Goal: Task Accomplishment & Management: Manage account settings

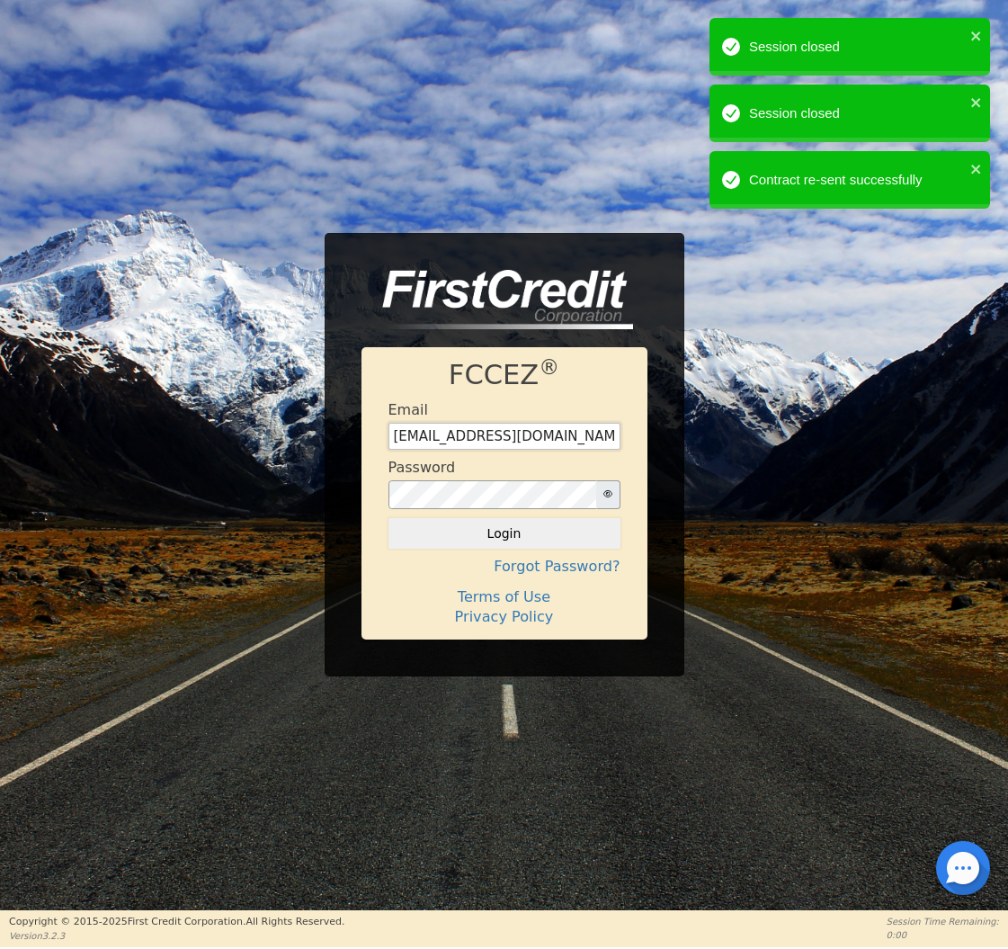
type input "[EMAIL_ADDRESS][DOMAIN_NAME]"
click at [494, 539] on button "Login" at bounding box center [504, 533] width 232 height 31
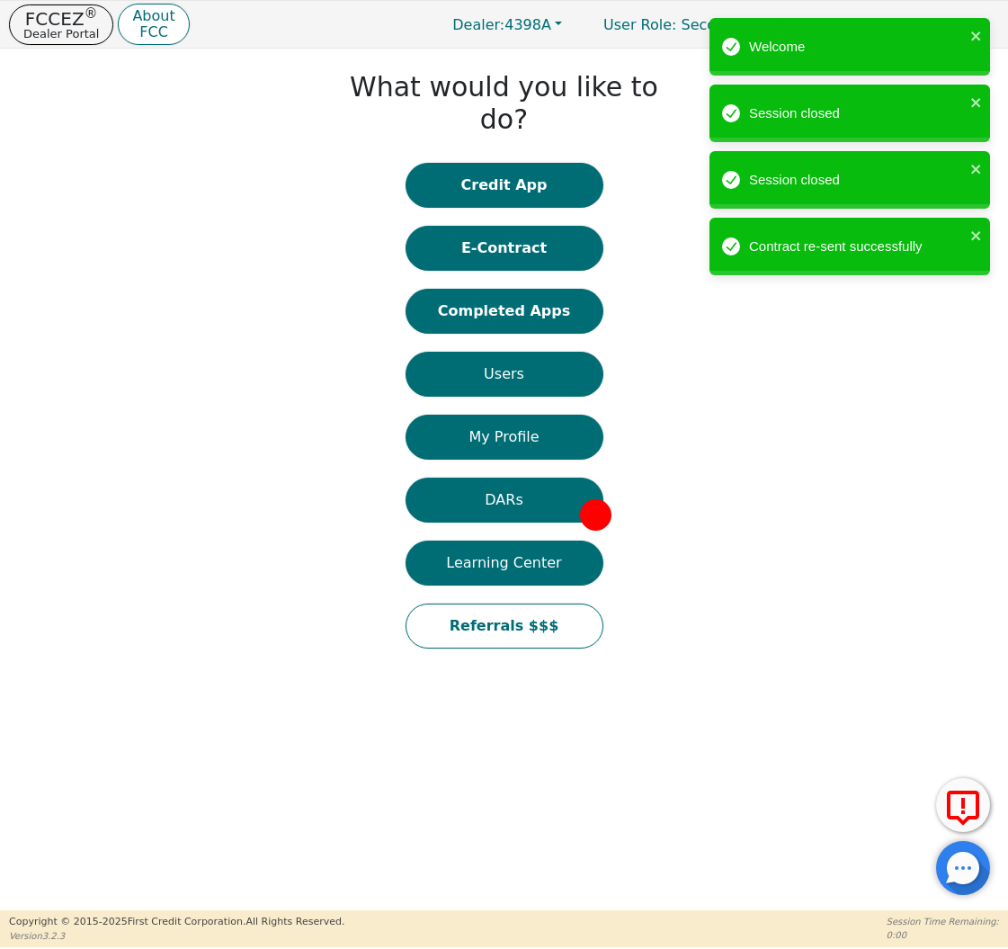
click at [531, 306] on div "Credit App E-Contract Completed Apps Users My Profile DARs Learning Center Refe…" at bounding box center [505, 415] width 198 height 504
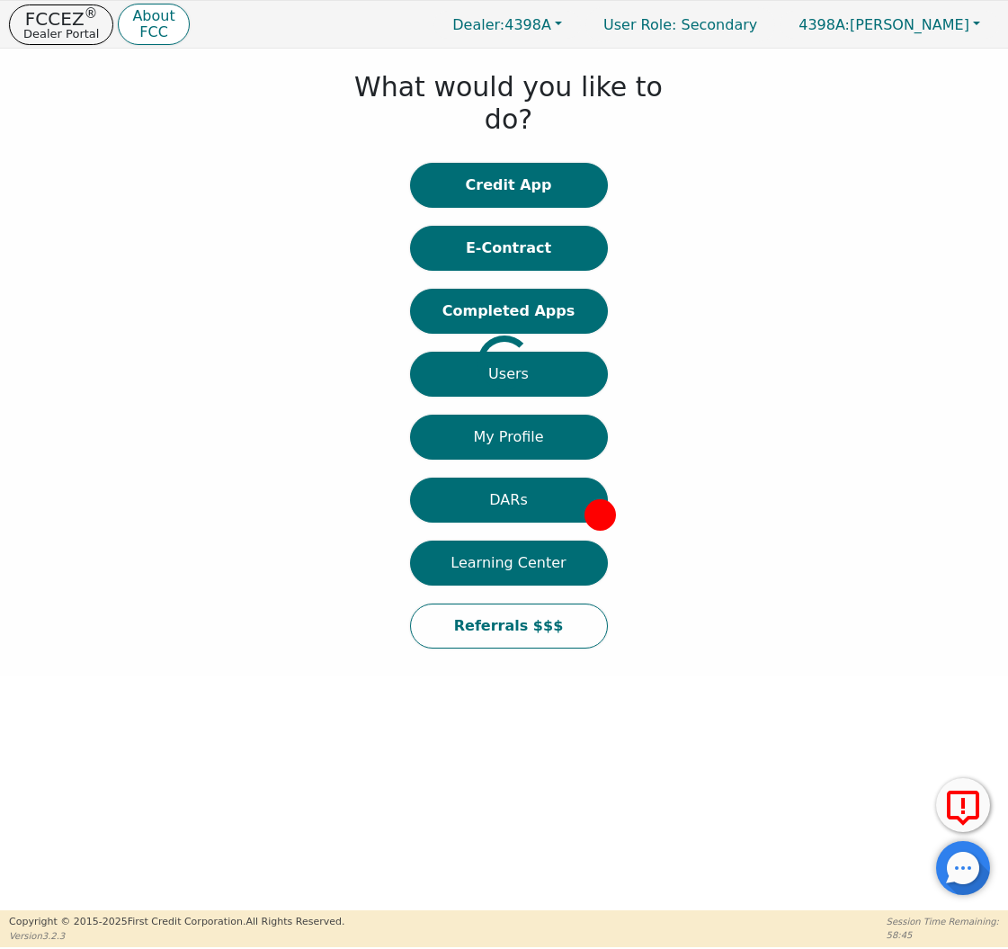
click at [13, 274] on div at bounding box center [13, 362] width 0 height 609
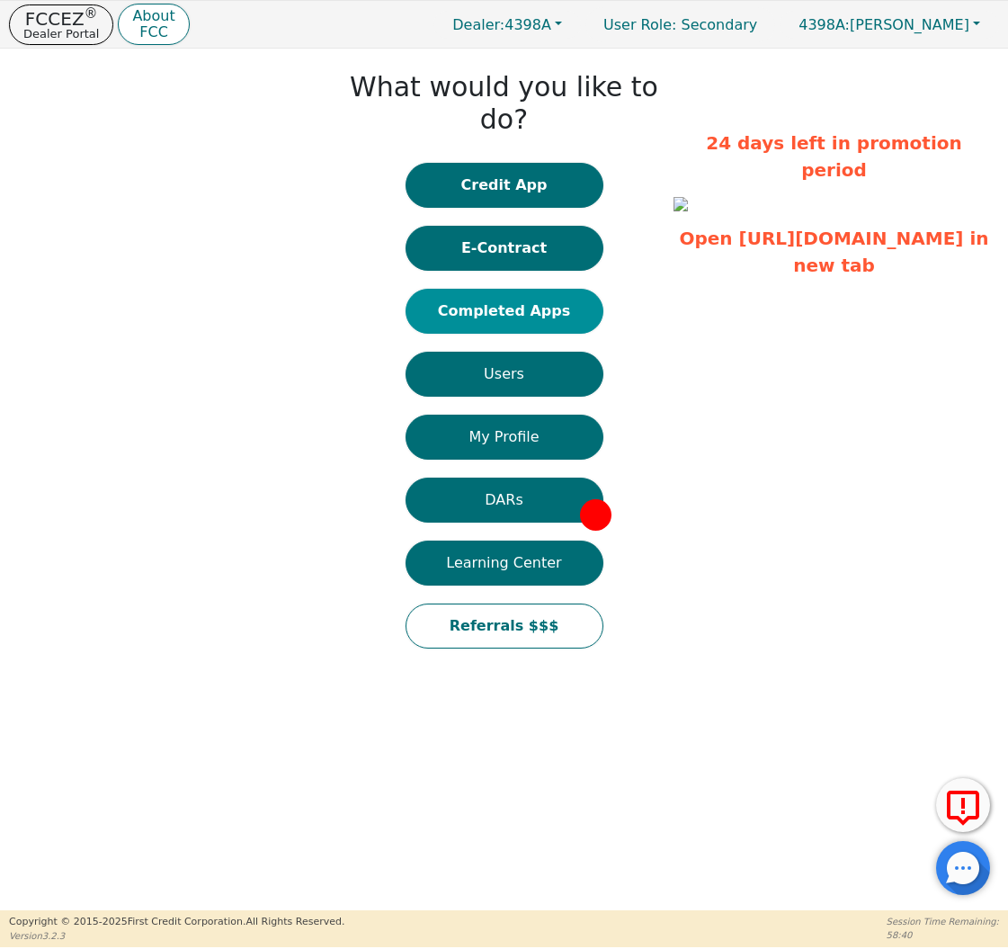
click at [534, 289] on button "Completed Apps" at bounding box center [505, 311] width 198 height 45
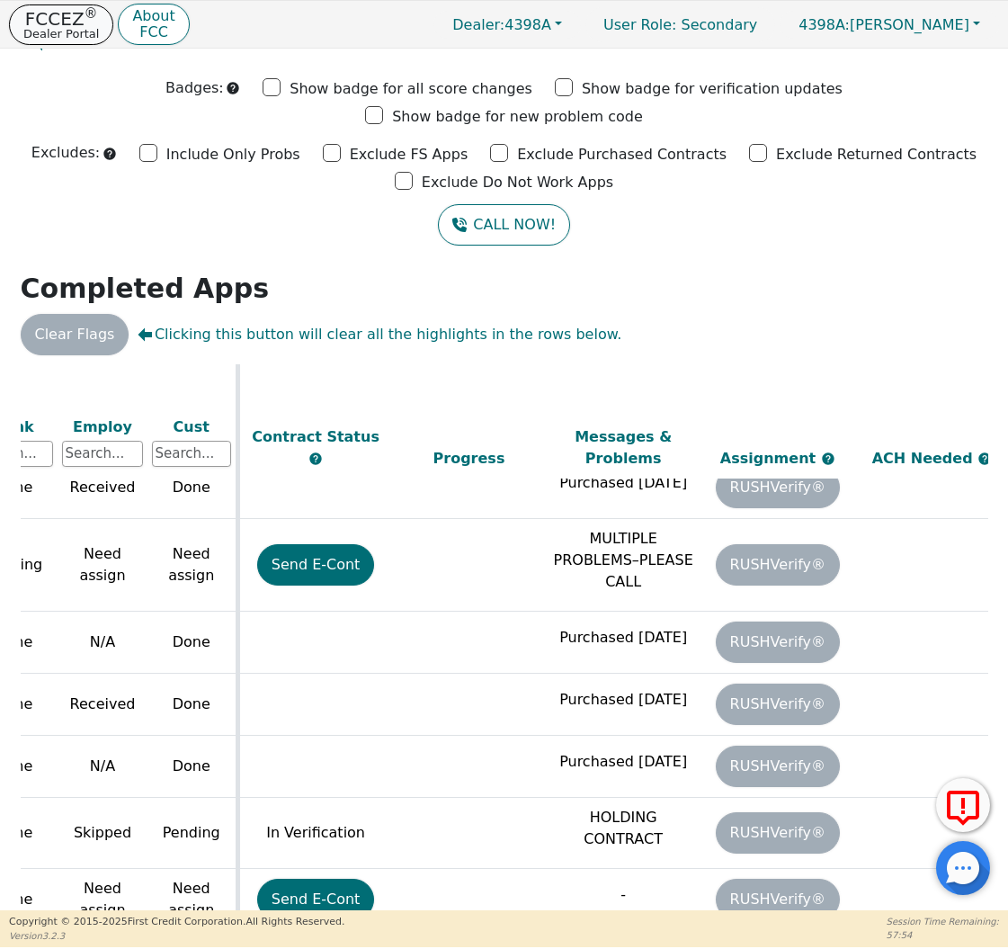
click at [64, 36] on p "Dealer Portal" at bounding box center [61, 34] width 76 height 12
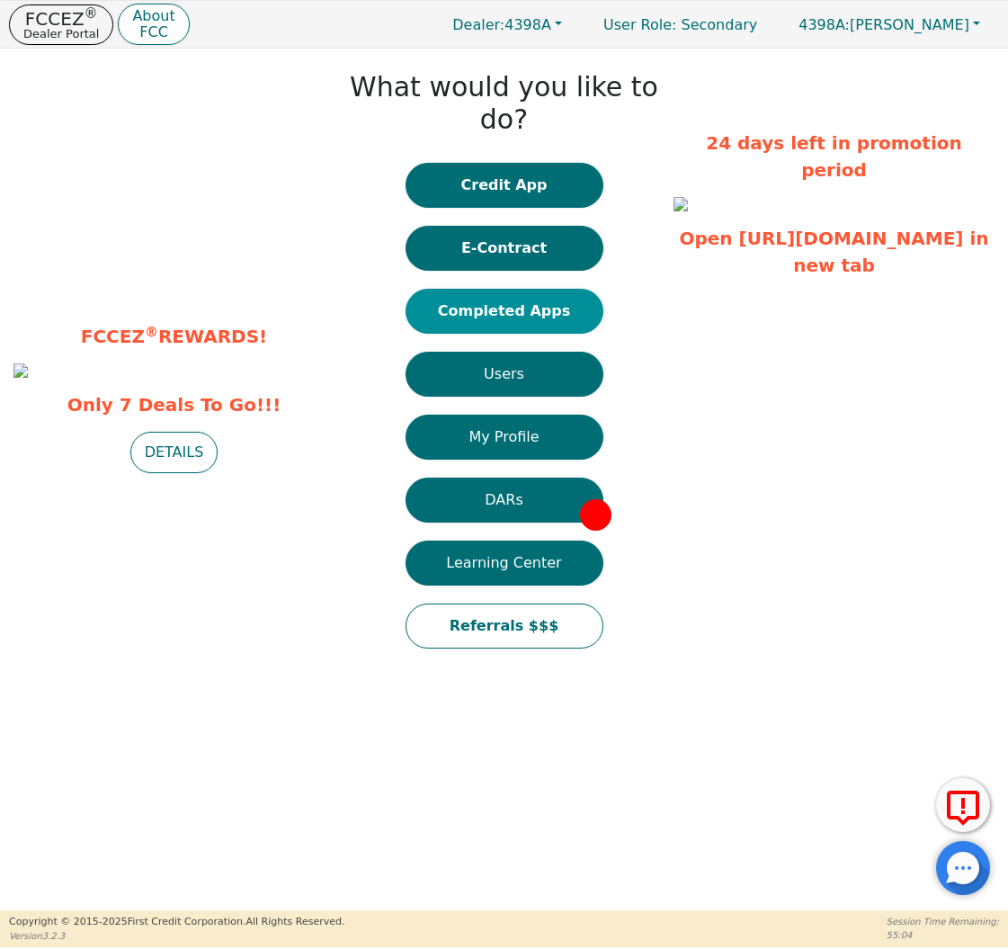
click at [477, 289] on button "Completed Apps" at bounding box center [505, 311] width 198 height 45
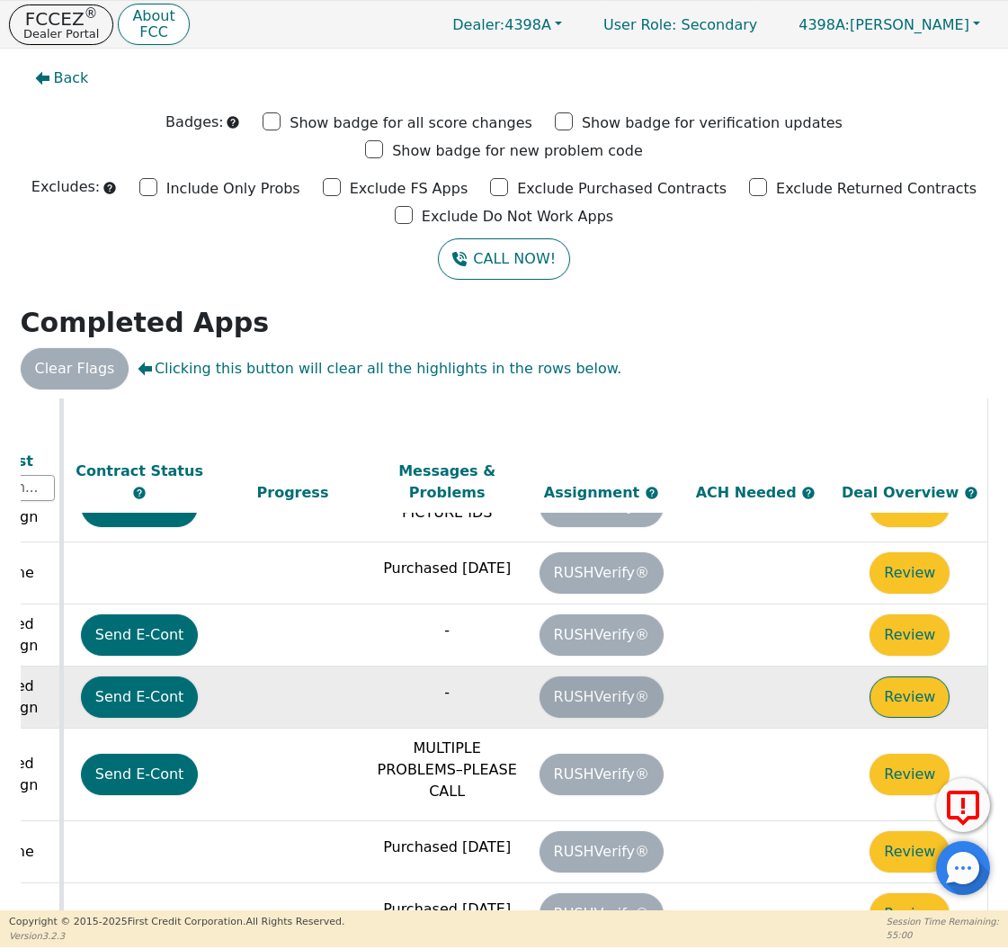
scroll to position [548, 1004]
click at [901, 676] on button "Review" at bounding box center [909, 696] width 80 height 41
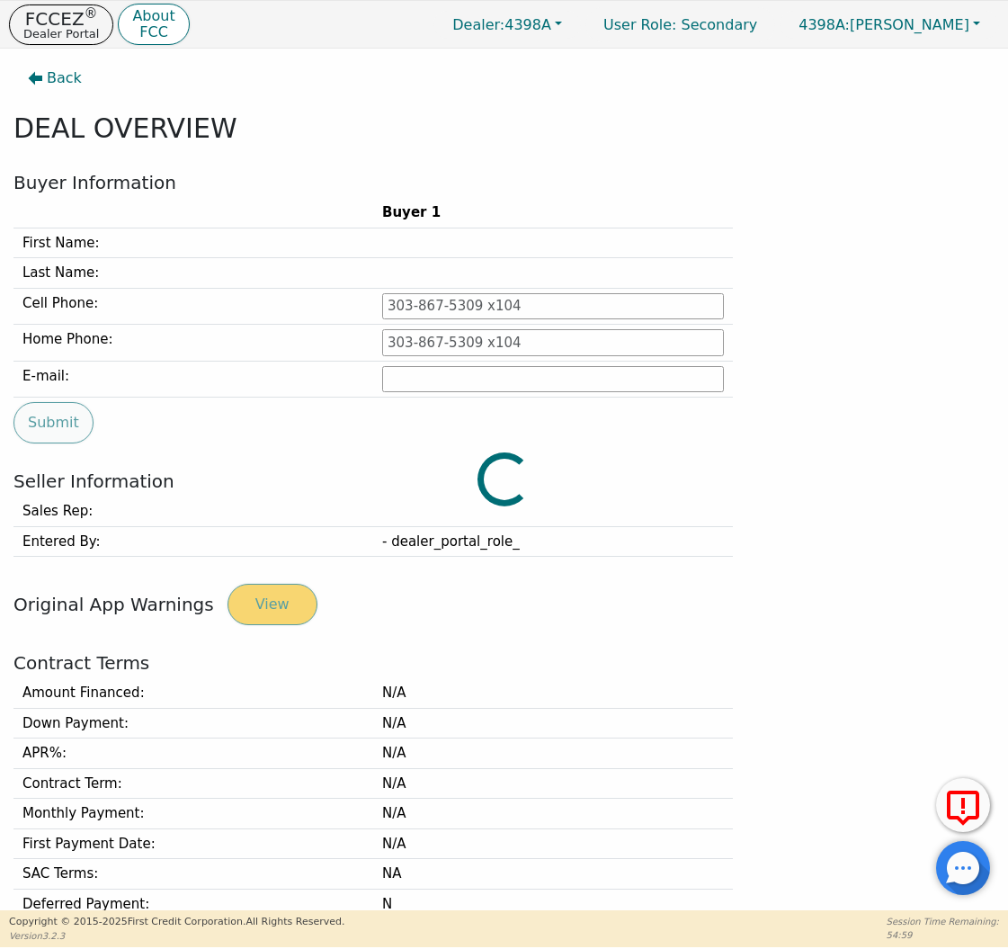
type input "[PHONE_NUMBER]"
type input "[PERSON_NAME][EMAIL_ADDRESS][PERSON_NAME][DOMAIN_NAME]"
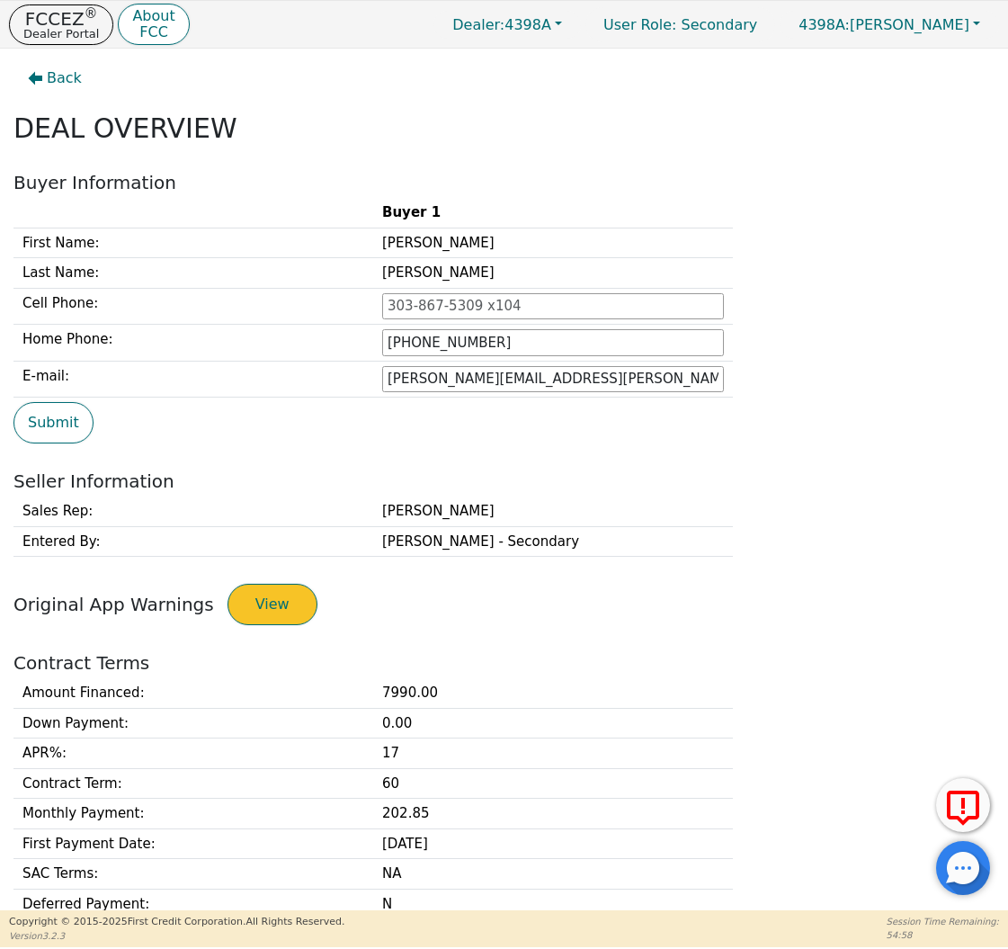
click at [272, 593] on button "View" at bounding box center [272, 604] width 90 height 41
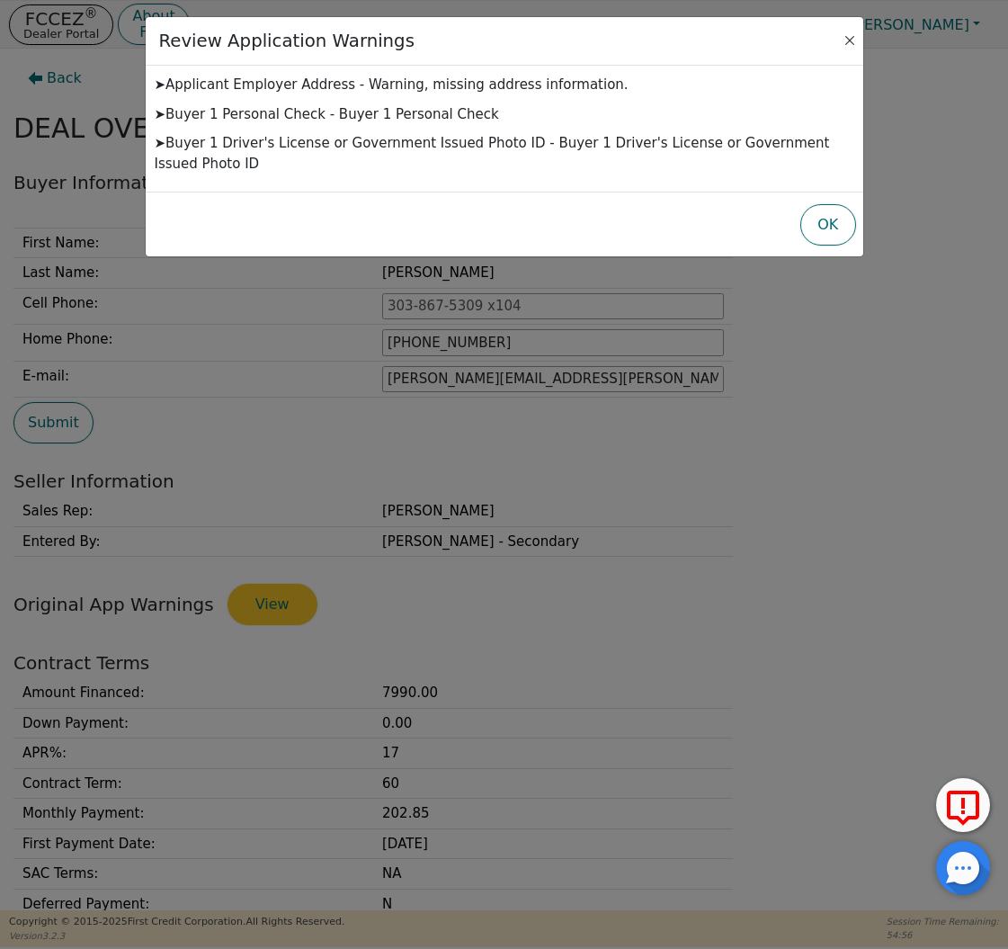
click at [852, 40] on button "Close" at bounding box center [850, 40] width 18 height 18
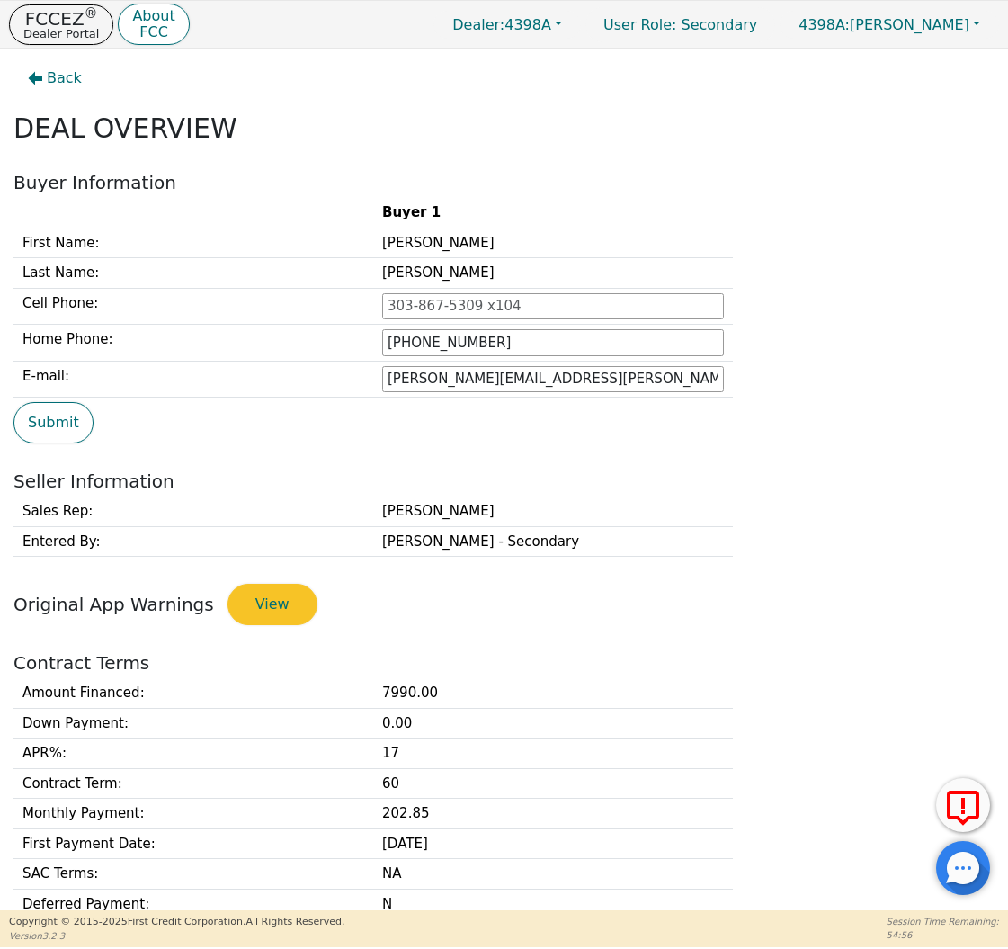
scroll to position [384, 0]
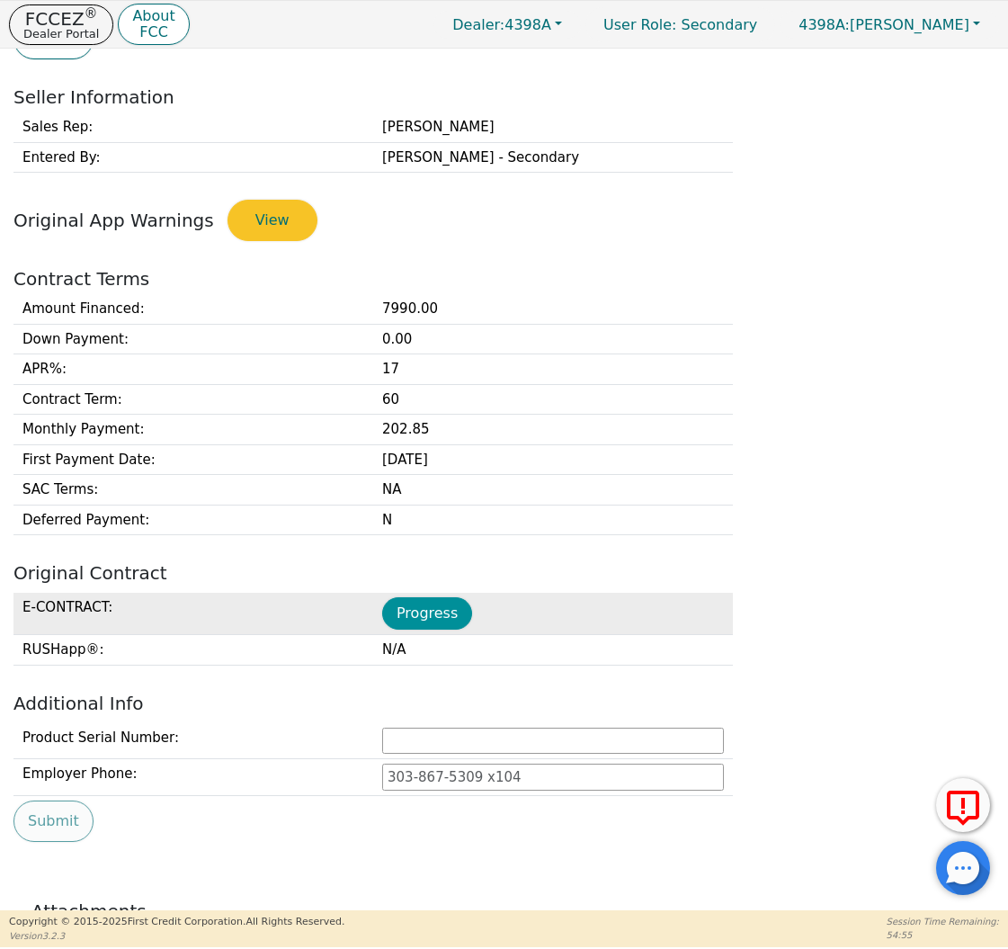
click at [419, 609] on button "Progress" at bounding box center [427, 613] width 90 height 32
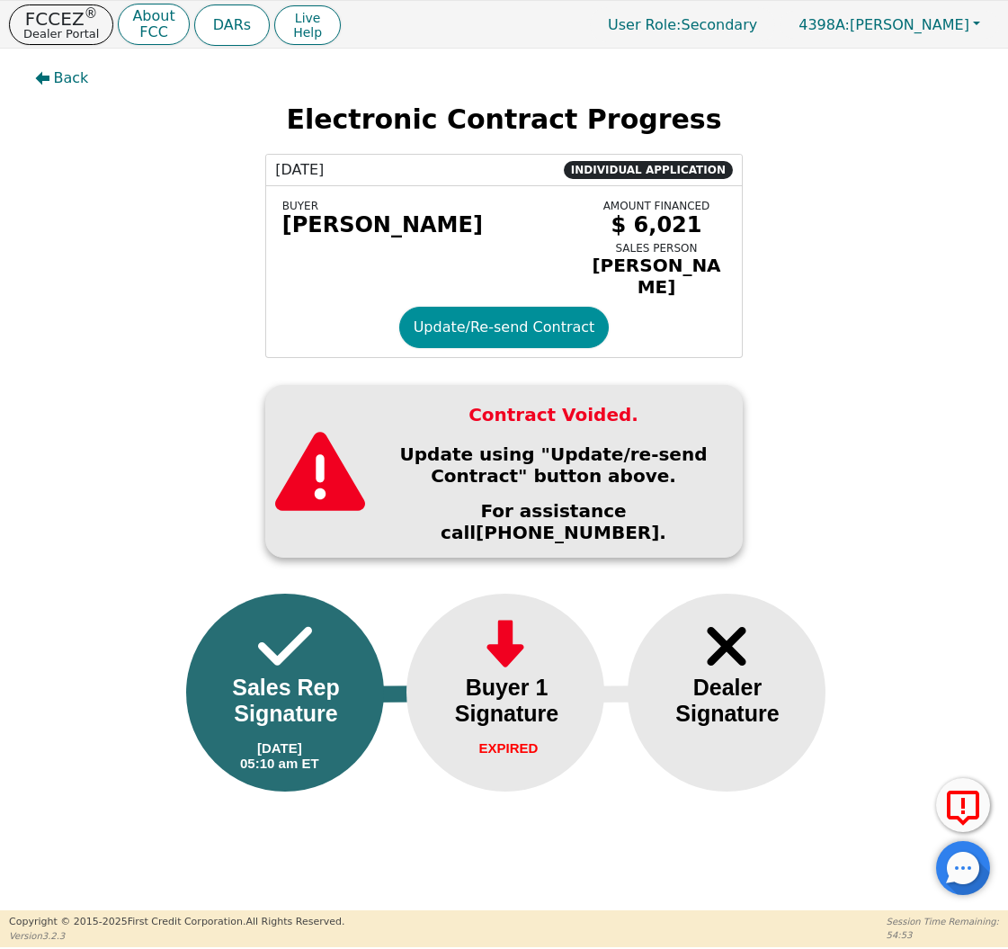
click at [465, 346] on button "Update/Re-send Contract" at bounding box center [504, 327] width 210 height 41
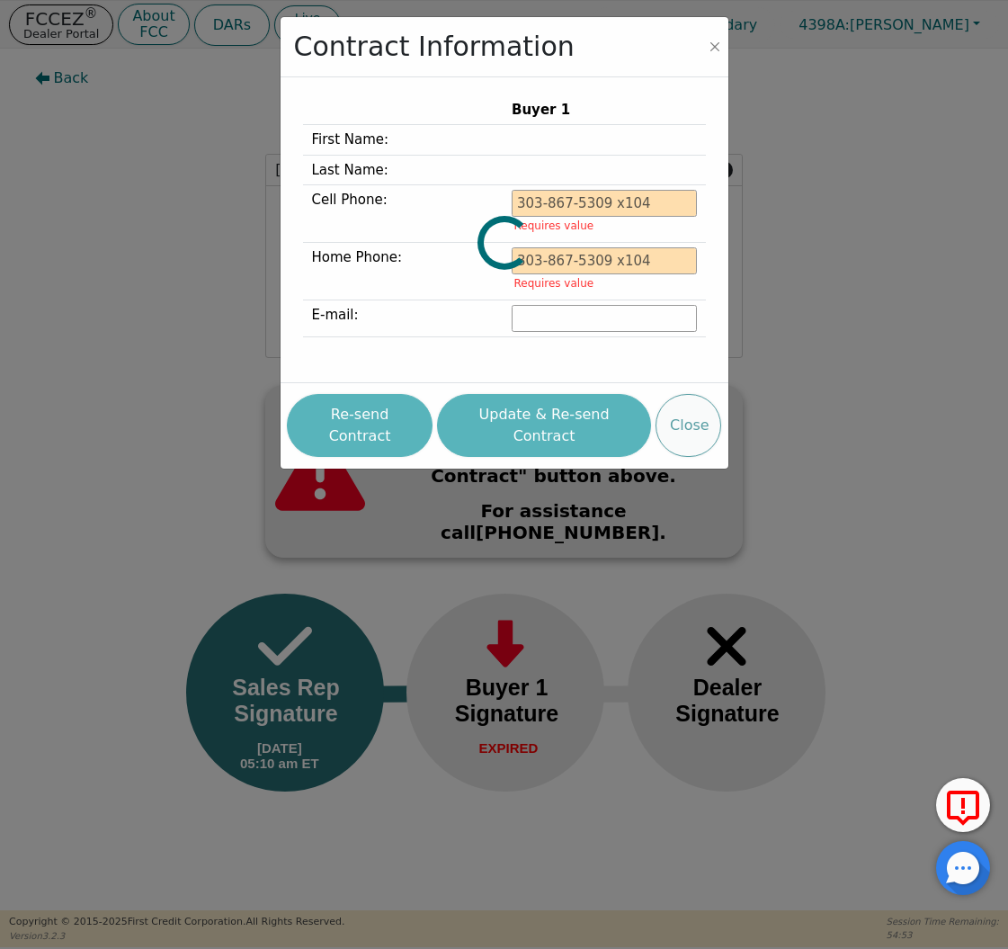
type input "[PHONE_NUMBER]"
type input "[PERSON_NAME][EMAIL_ADDRESS][PERSON_NAME][DOMAIN_NAME]"
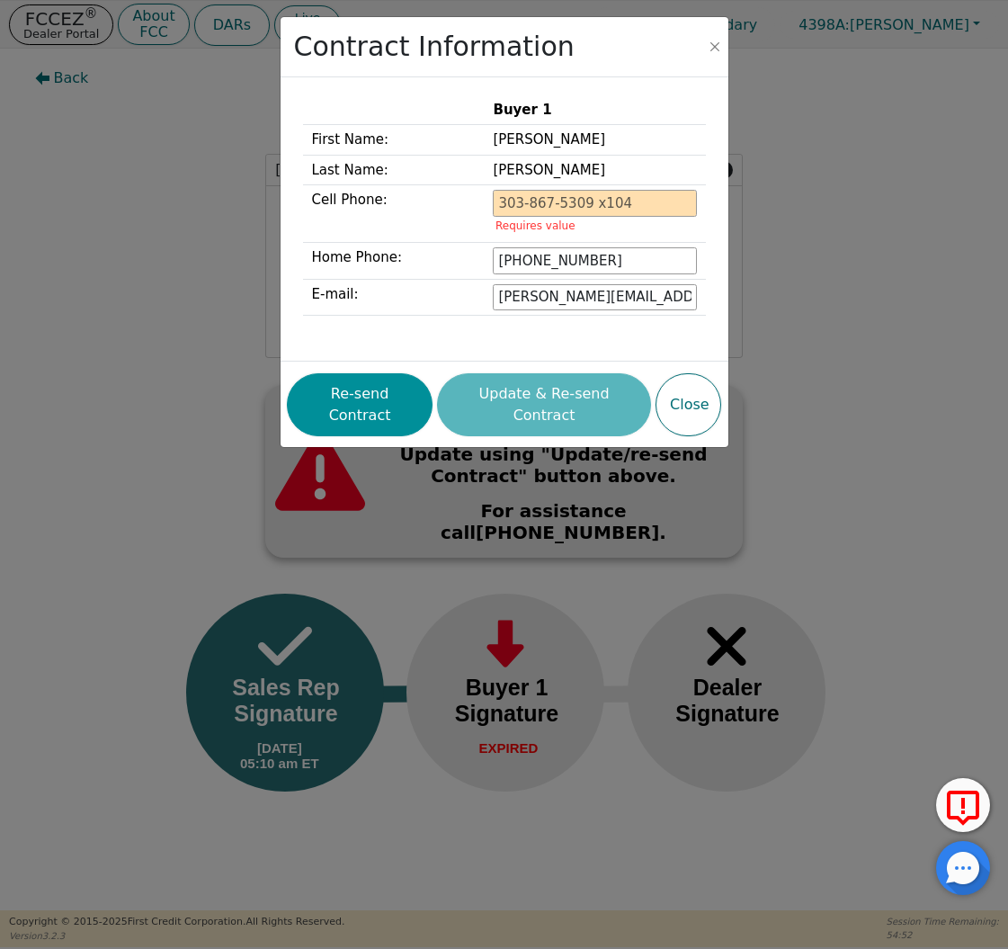
click at [397, 378] on button "Re-send Contract" at bounding box center [360, 404] width 146 height 63
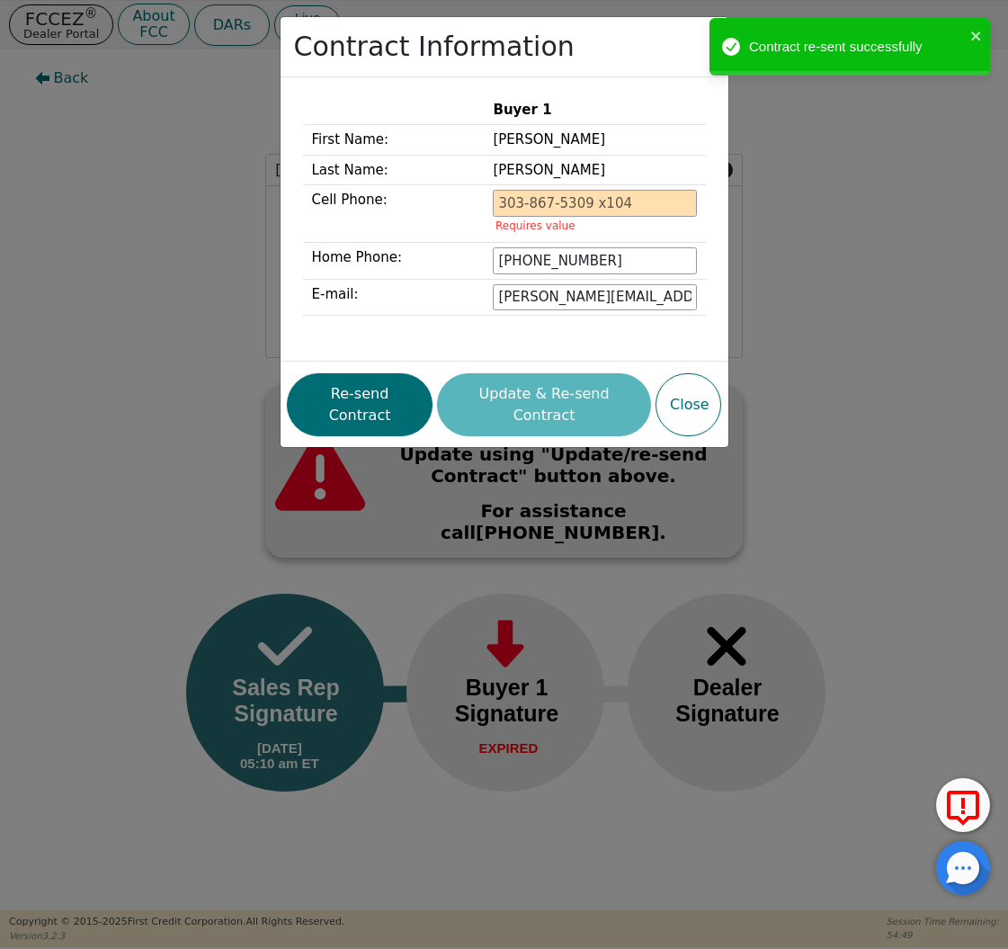
click at [177, 192] on div "Contract Information Buyer 1 First Name: [PERSON_NAME] Last Name: [PERSON_NAME]…" at bounding box center [504, 474] width 1008 height 949
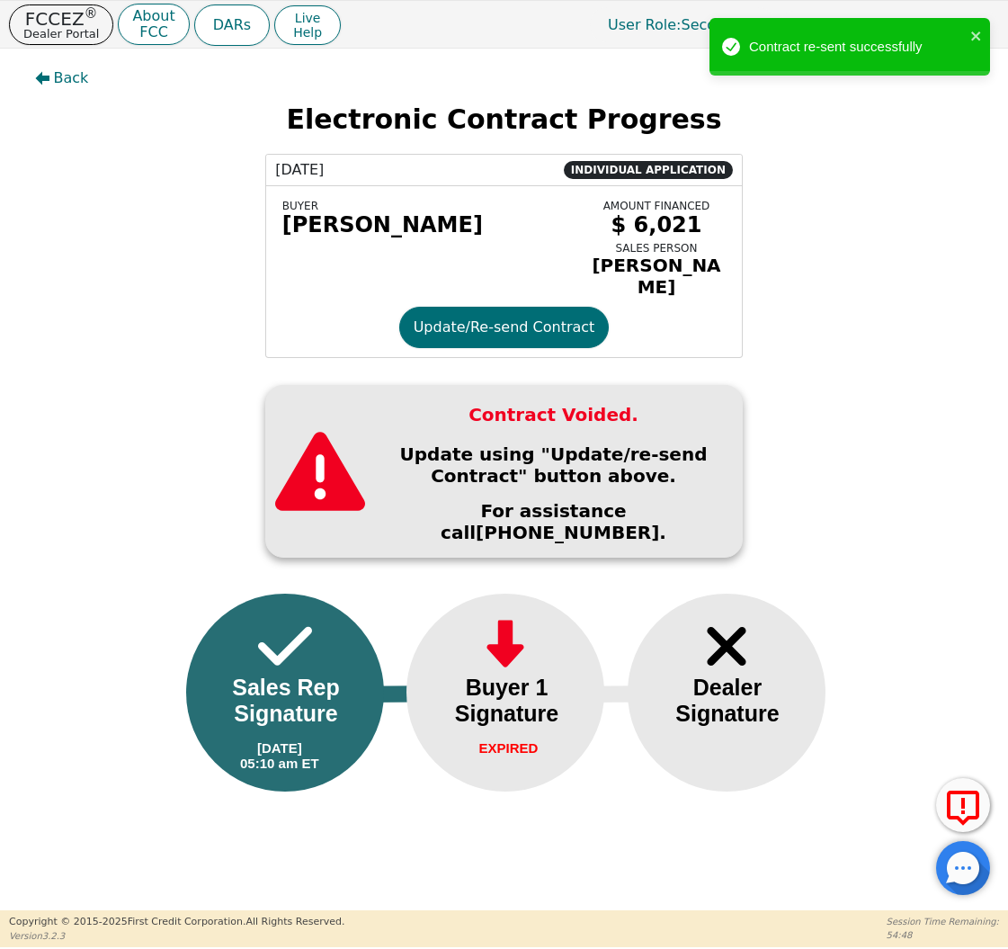
click at [144, 159] on div "[DATE] INDIVIDUAL APPLICATION BUYER [PERSON_NAME] AMOUNT FINANCED $ 6,021 SALES…" at bounding box center [503, 256] width 981 height 204
click at [77, 28] on p "Dealer Portal" at bounding box center [61, 34] width 76 height 12
